Goal: Task Accomplishment & Management: Use online tool/utility

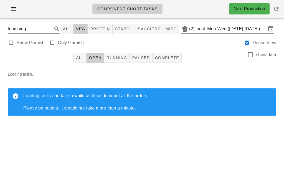
click at [279, 8] on icon "button" at bounding box center [276, 9] width 7 height 7
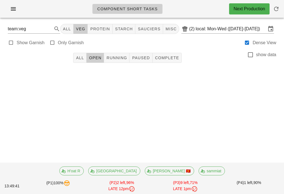
click at [279, 9] on icon "button" at bounding box center [276, 9] width 7 height 7
click at [281, 13] on button "button" at bounding box center [276, 8] width 13 height 13
click at [84, 54] on button "All" at bounding box center [79, 58] width 13 height 10
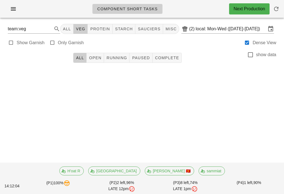
click at [71, 25] on button "All" at bounding box center [66, 29] width 13 height 10
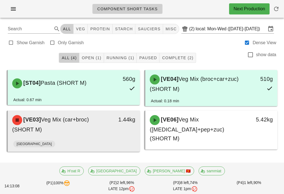
click at [91, 111] on div "[VE03] Veg Mix (car+broc) (SHORT M) 1.44kg" at bounding box center [74, 125] width 132 height 28
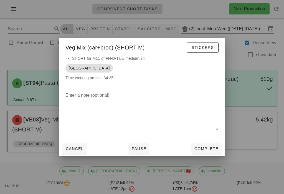
click at [216, 149] on span "Complete" at bounding box center [206, 148] width 24 height 4
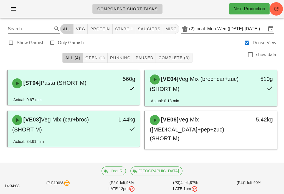
click at [86, 24] on button "veg" at bounding box center [81, 29] width 14 height 10
type input "team:veg"
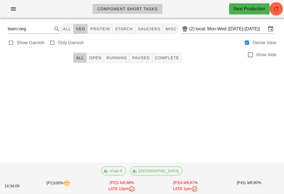
click at [99, 50] on div "All Open Running Paused Complete show data" at bounding box center [142, 58] width 278 height 18
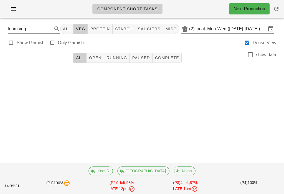
click at [13, 7] on icon "button" at bounding box center [13, 9] width 7 height 7
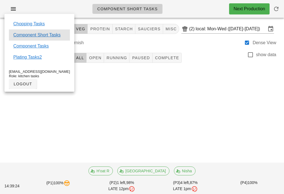
click at [49, 32] on link "Component Short Tasks" at bounding box center [36, 35] width 47 height 7
